Goal: Obtain resource: Download file/media

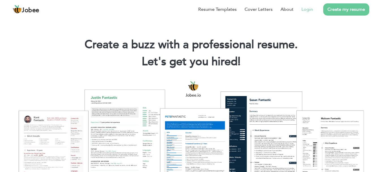
click at [311, 10] on link "Login" at bounding box center [308, 9] width 12 height 7
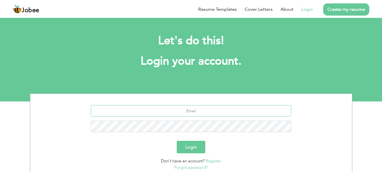
click at [207, 114] on input "text" at bounding box center [191, 110] width 201 height 11
type input "saudkhttak@gmail.com"
click at [177, 141] on button "Login" at bounding box center [191, 147] width 29 height 12
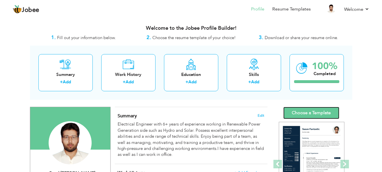
click at [307, 113] on link "Choose a Template" at bounding box center [312, 113] width 56 height 12
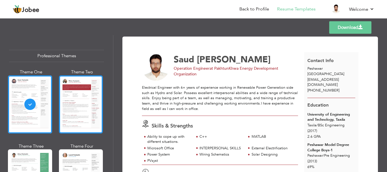
click at [76, 104] on div at bounding box center [81, 104] width 44 height 58
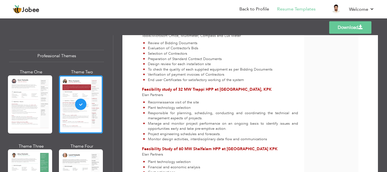
scroll to position [632, 0]
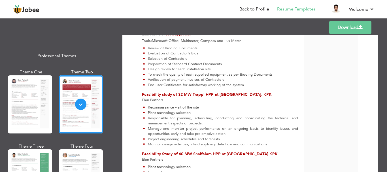
click at [357, 30] on link "Download" at bounding box center [350, 27] width 42 height 12
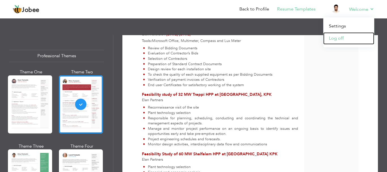
click at [348, 38] on link "Log off" at bounding box center [348, 38] width 51 height 12
